Goal: Check status

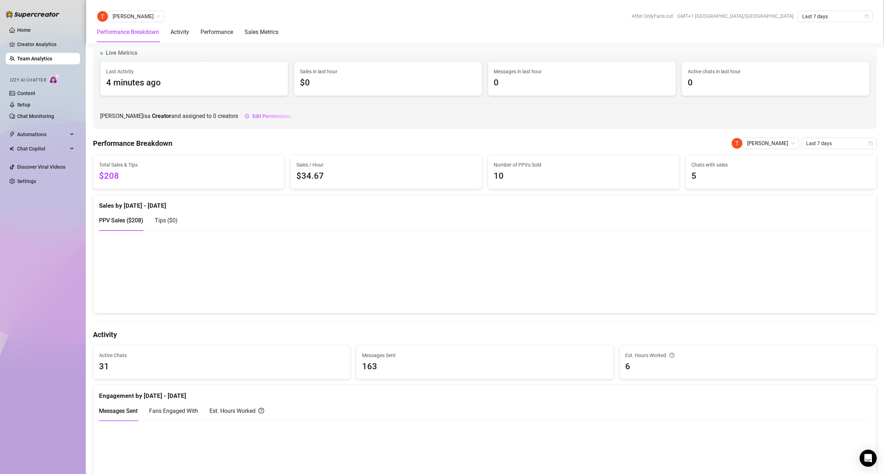
scroll to position [913, 0]
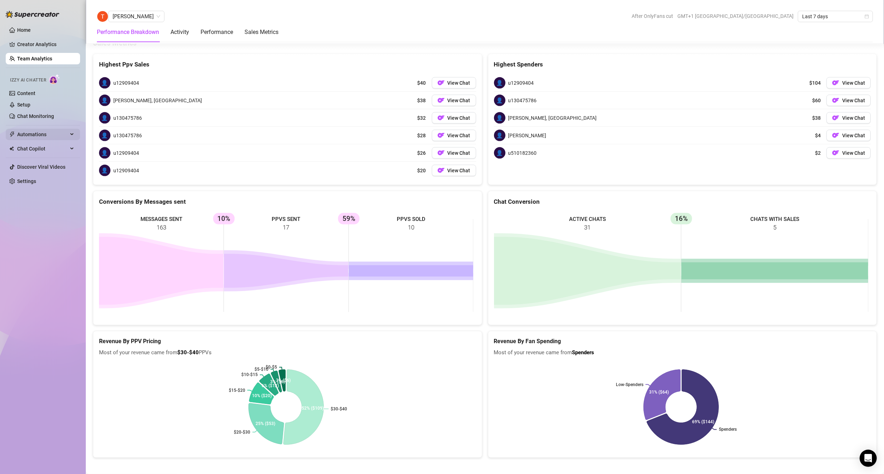
click at [54, 134] on span "Automations" at bounding box center [42, 134] width 51 height 11
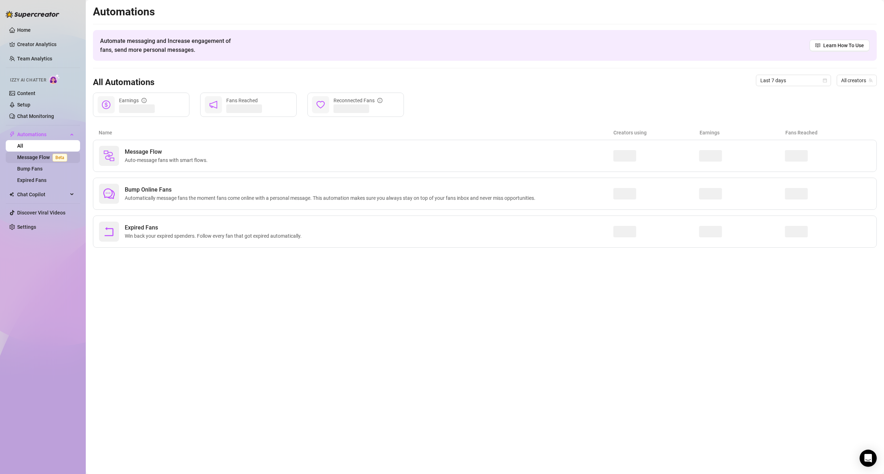
click at [45, 154] on link "Message Flow Beta" at bounding box center [43, 157] width 53 height 6
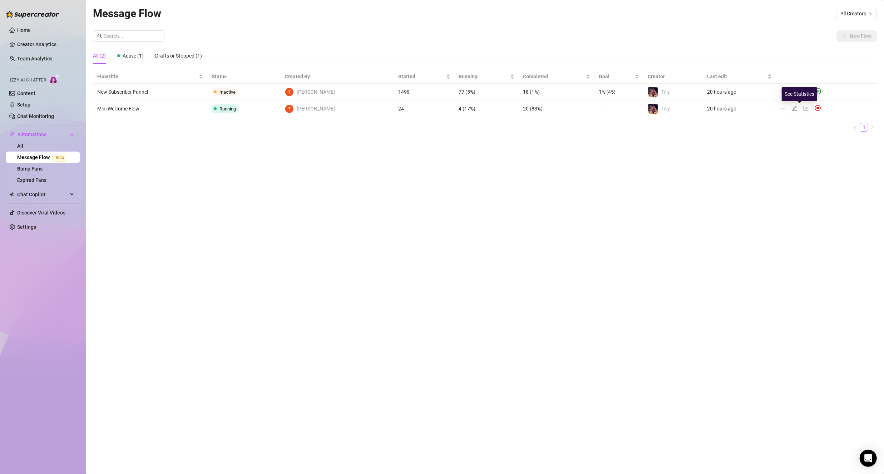
click at [803, 109] on icon "line-chart" at bounding box center [806, 108] width 6 height 6
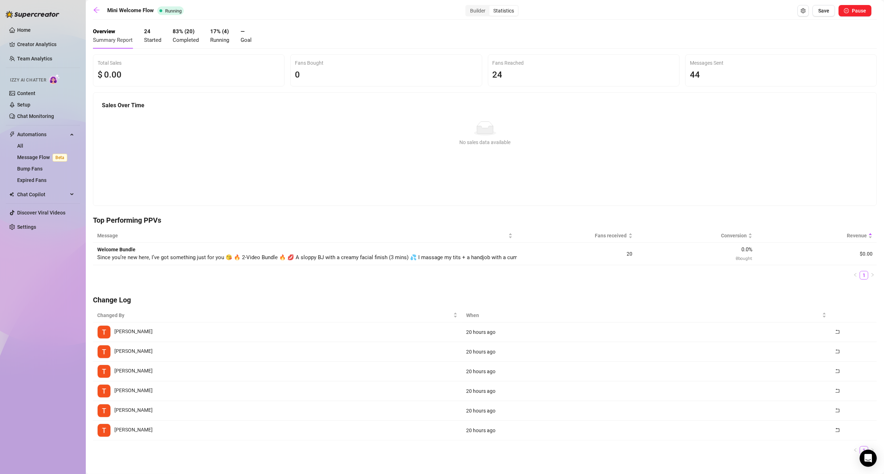
click at [293, 142] on div "No sales data available" at bounding box center [485, 142] width 760 height 8
